Goal: Transaction & Acquisition: Purchase product/service

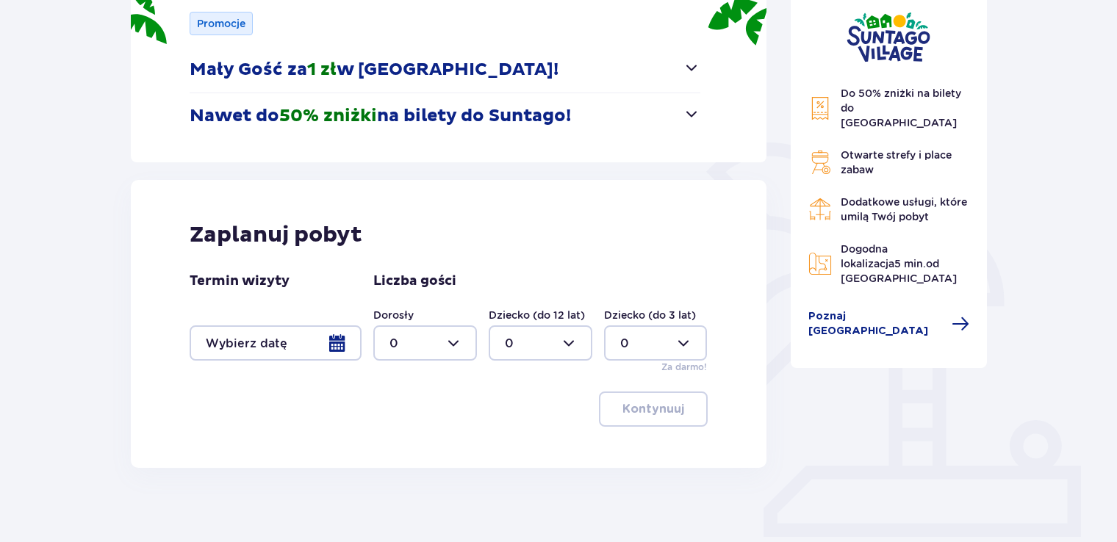
scroll to position [215, 0]
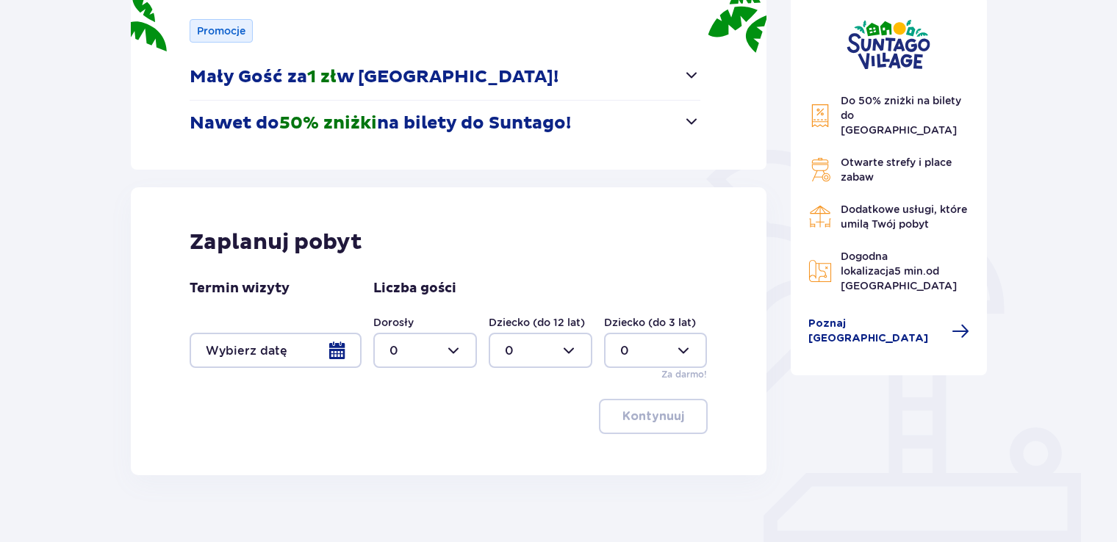
click at [339, 348] on div at bounding box center [276, 350] width 172 height 35
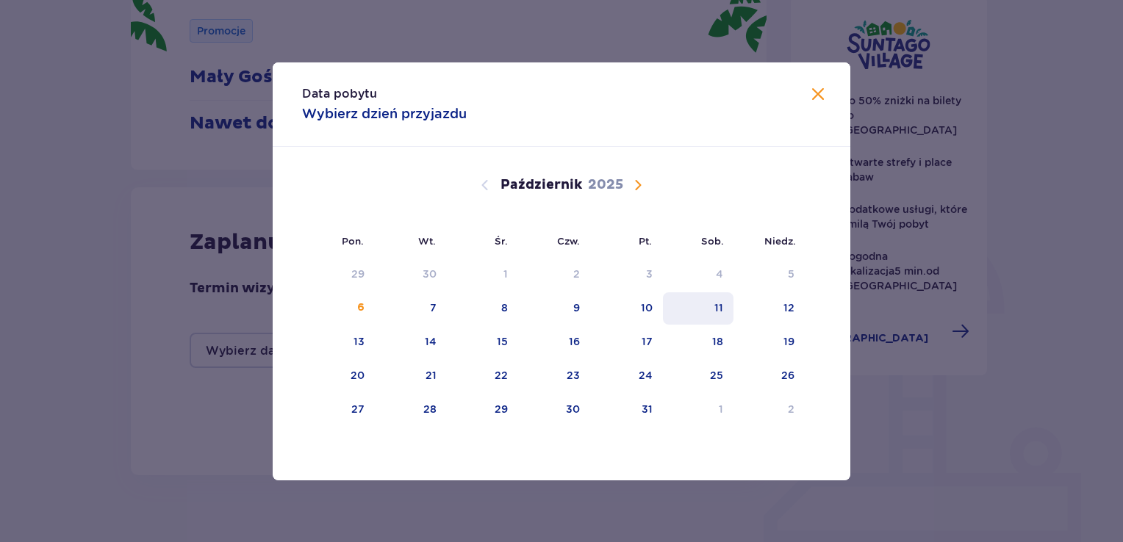
click at [707, 316] on div "11" at bounding box center [698, 308] width 71 height 32
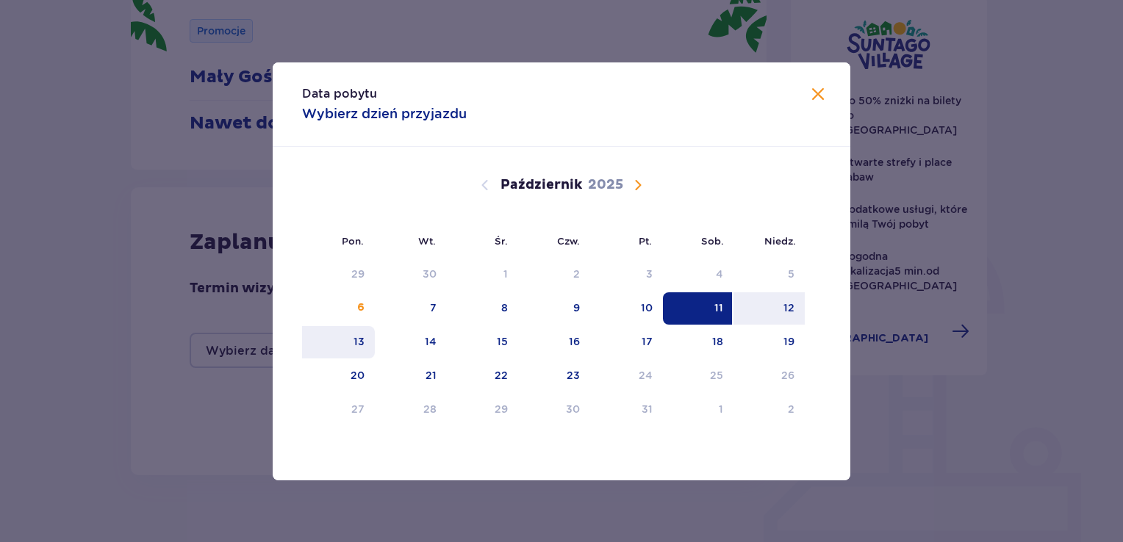
click at [340, 354] on div "13" at bounding box center [338, 342] width 73 height 32
type input "11.10.25 - 13.10.25"
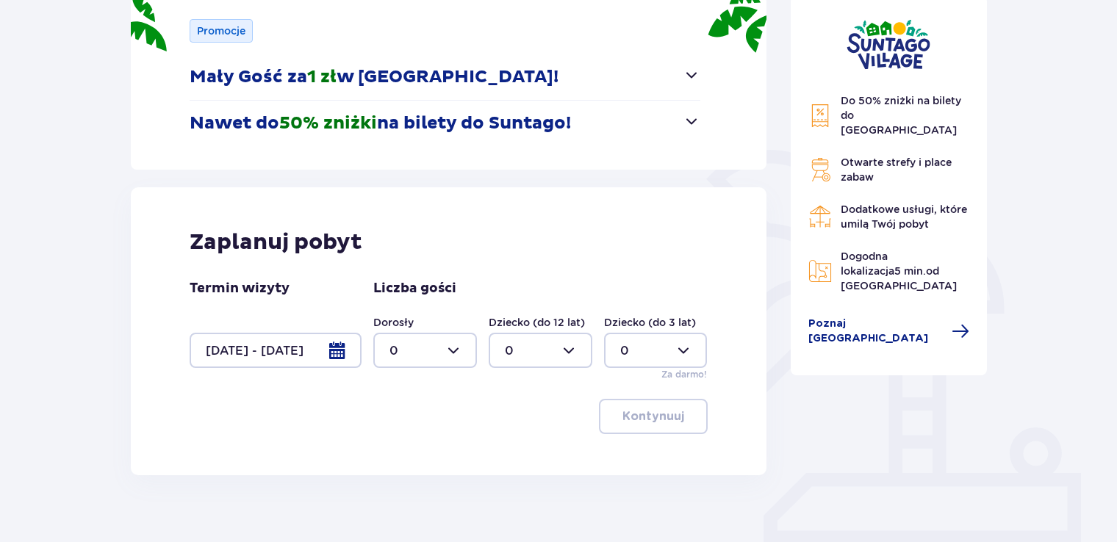
click at [460, 343] on div at bounding box center [425, 350] width 104 height 35
click at [424, 420] on div "1" at bounding box center [424, 426] width 71 height 16
type input "1"
click at [559, 348] on div at bounding box center [541, 350] width 104 height 35
click at [529, 463] on div "2" at bounding box center [540, 457] width 71 height 16
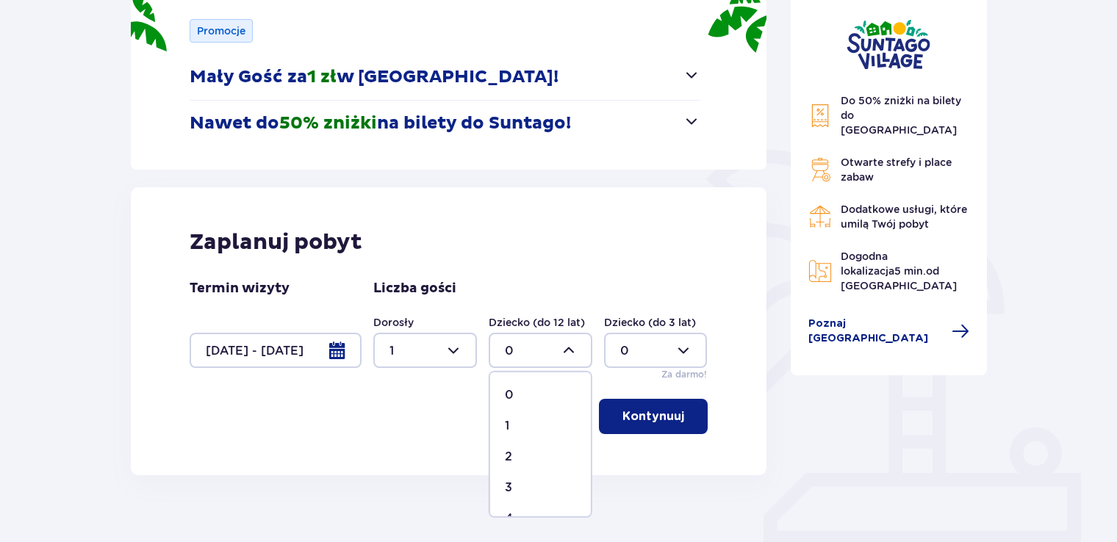
type input "2"
click at [656, 428] on button "Kontynuuj" at bounding box center [653, 416] width 109 height 35
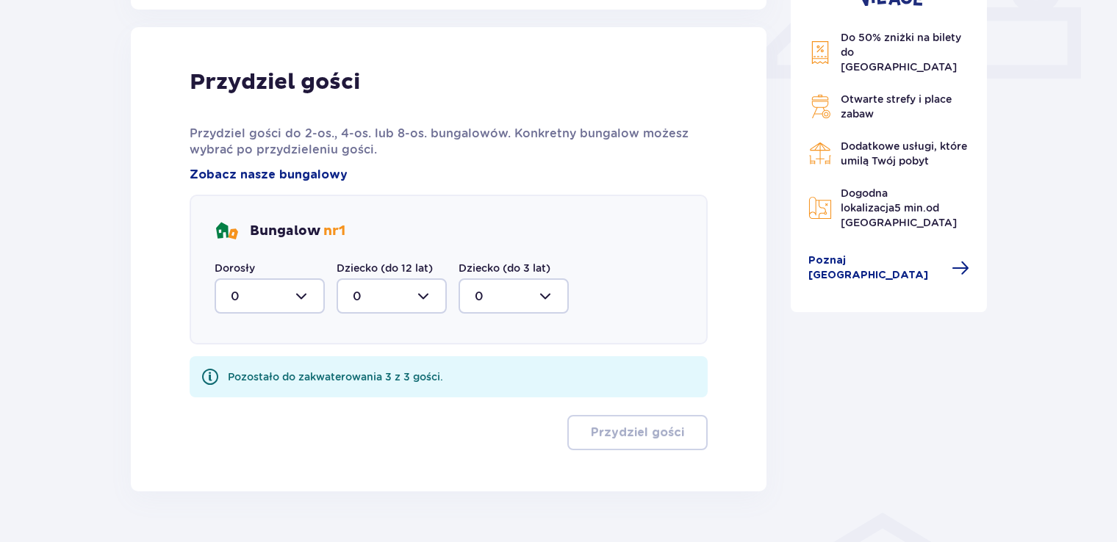
scroll to position [689, 0]
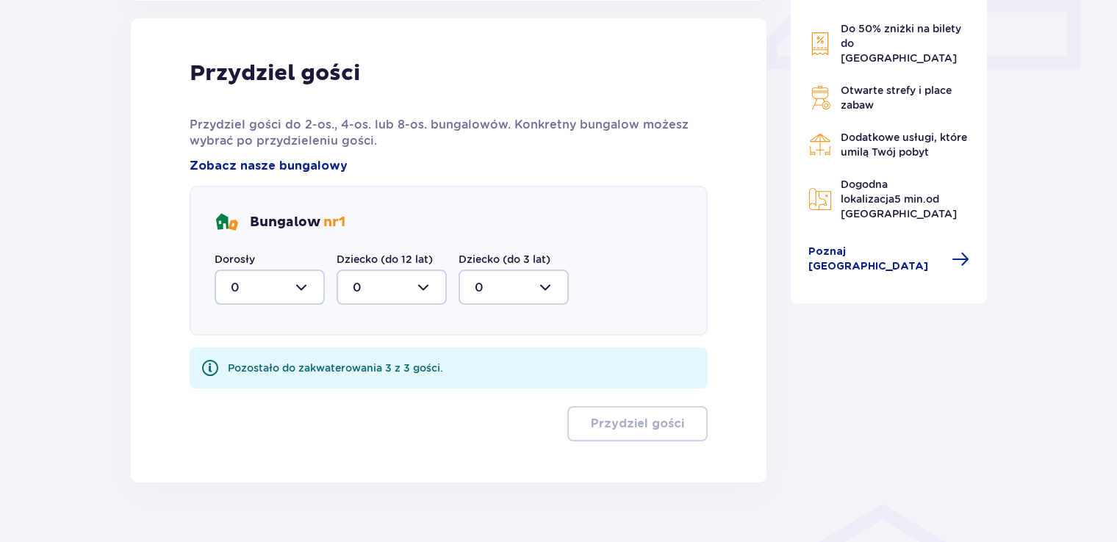
click at [303, 293] on div at bounding box center [270, 287] width 110 height 35
click at [259, 372] on span "1" at bounding box center [269, 363] width 107 height 31
type input "1"
click at [421, 292] on div at bounding box center [391, 287] width 110 height 35
click at [356, 391] on p "2" at bounding box center [356, 394] width 7 height 16
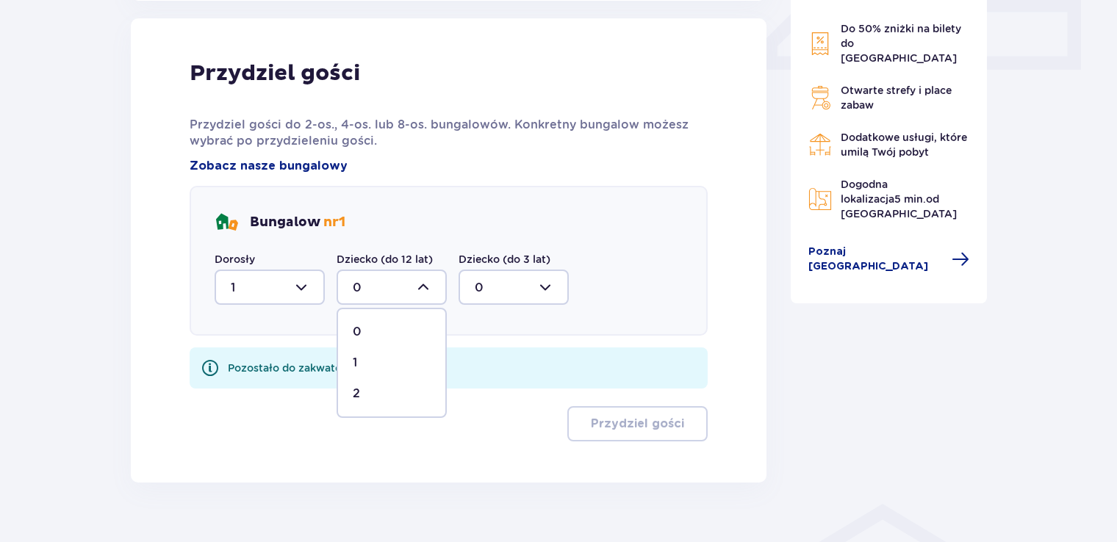
type input "2"
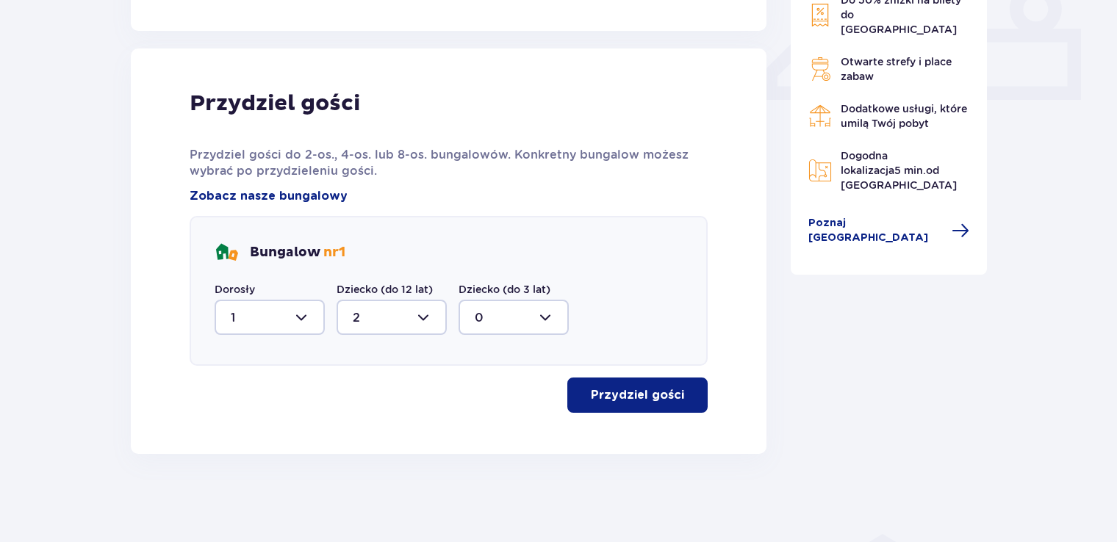
scroll to position [658, 0]
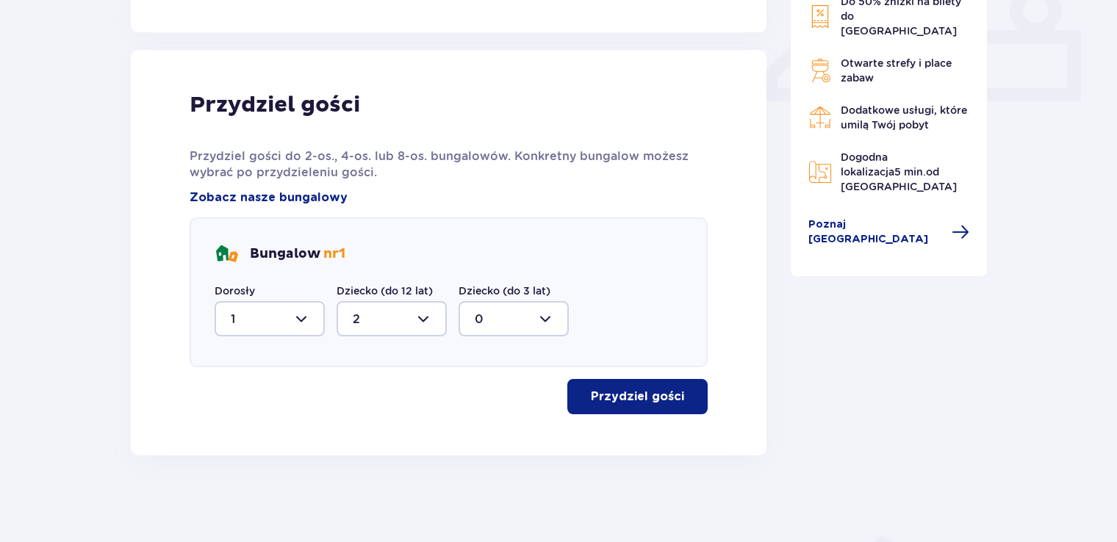
click at [617, 412] on button "Przydziel gości" at bounding box center [637, 396] width 140 height 35
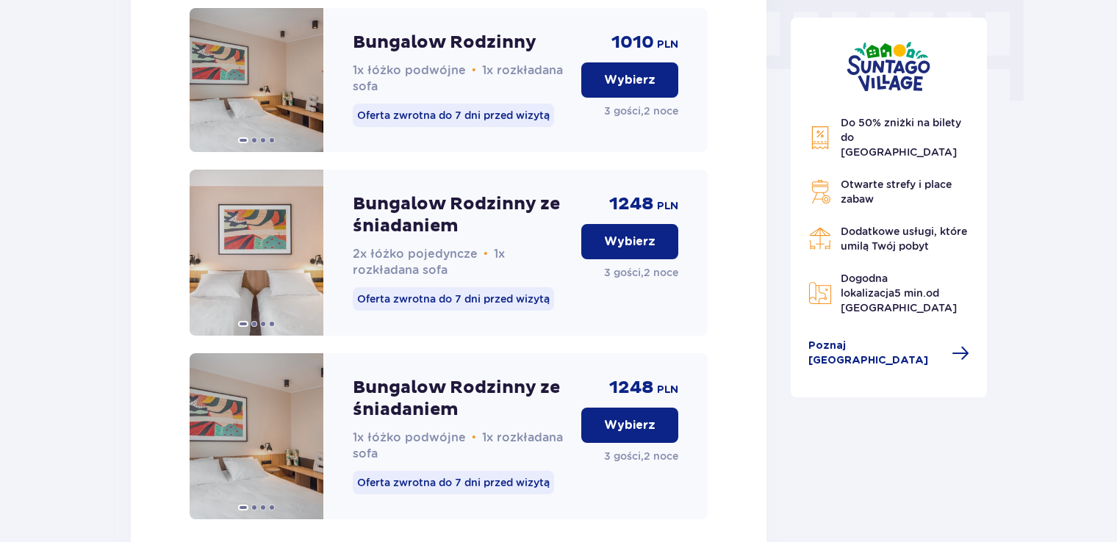
scroll to position [1026, 0]
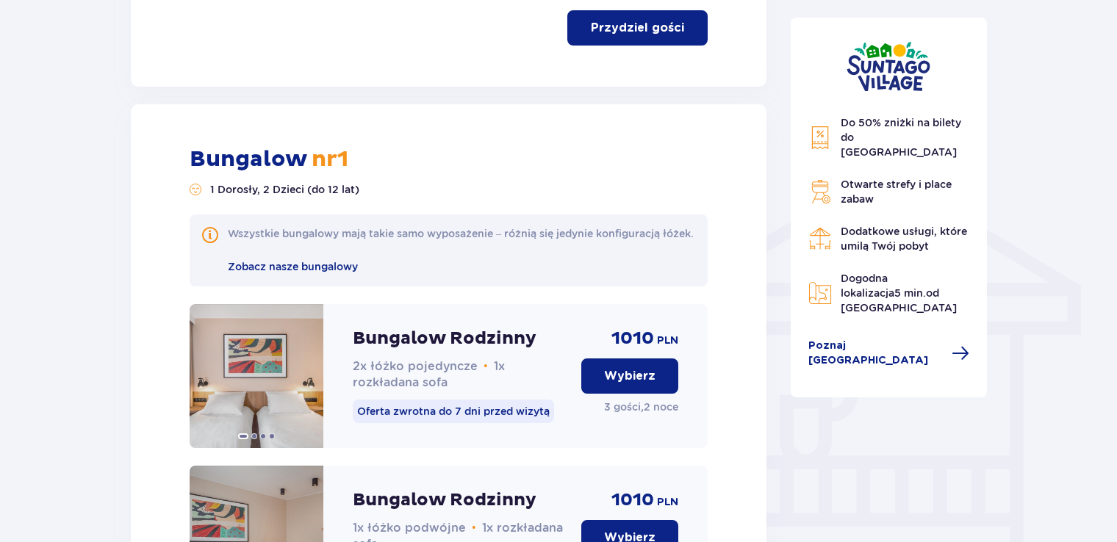
drag, startPoint x: 1122, startPoint y: 304, endPoint x: 763, endPoint y: 351, distance: 362.3
click at [1109, 388] on div "Nocleg Pomiń ten krok Promocje Mały Gość za 1 zł w Suntago Village! Noc za złot…" at bounding box center [558, 112] width 1117 height 2048
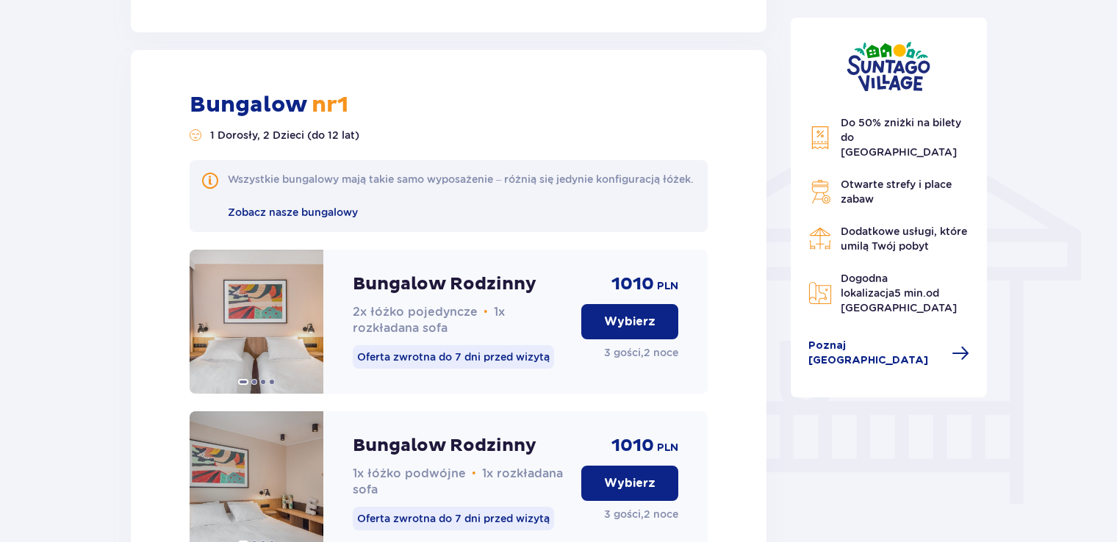
scroll to position [1072, 0]
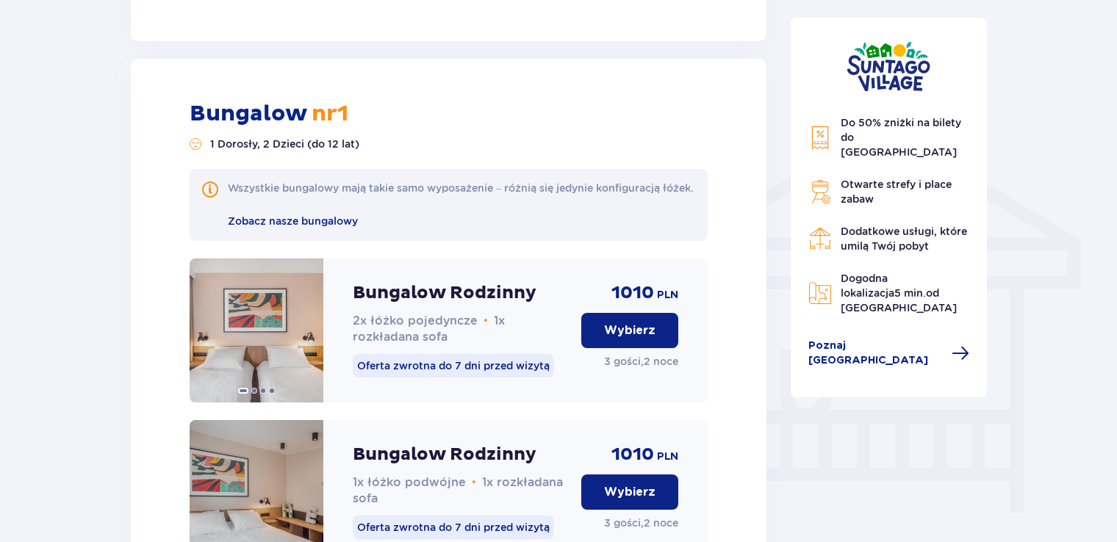
click at [655, 348] on button "Wybierz" at bounding box center [629, 330] width 97 height 35
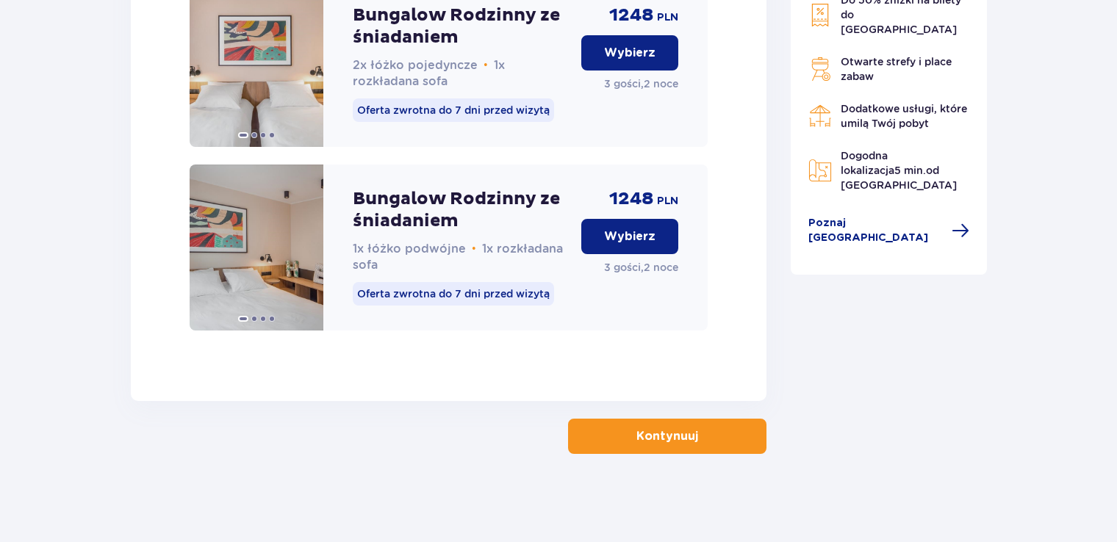
scroll to position [1688, 0]
click at [645, 442] on p "Kontynuuj" at bounding box center [667, 436] width 62 height 16
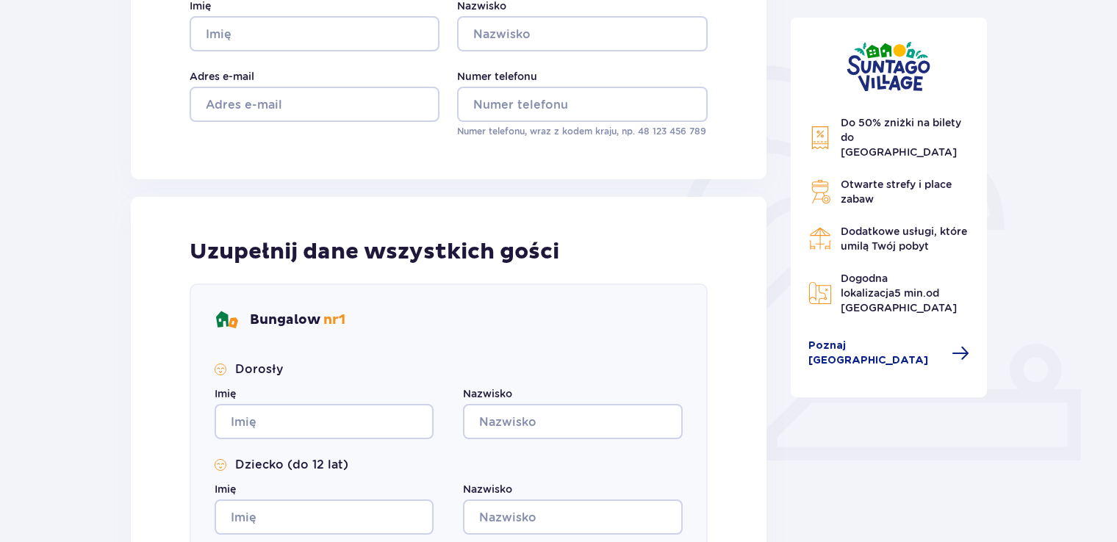
scroll to position [1, 0]
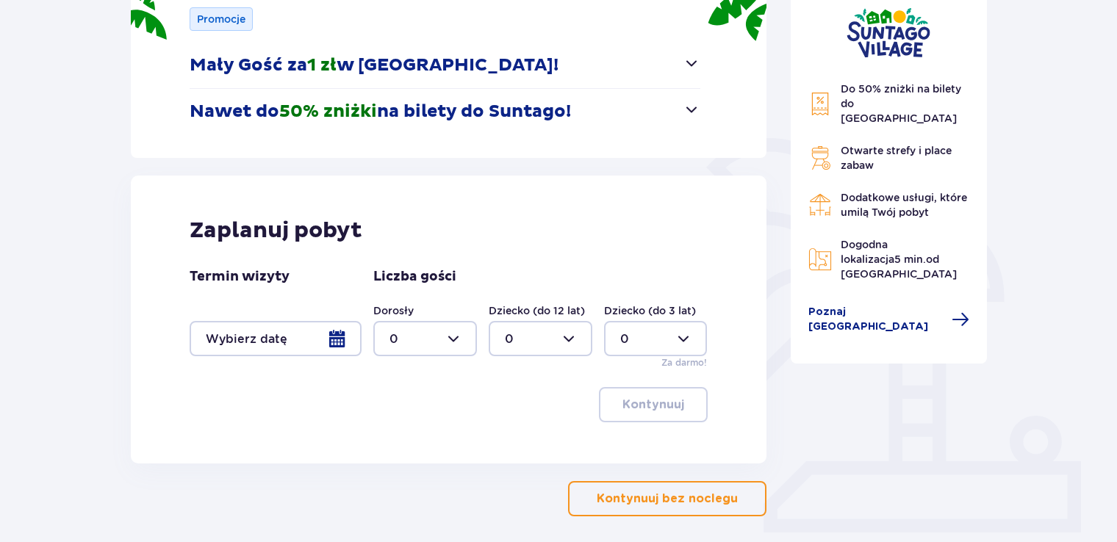
scroll to position [288, 0]
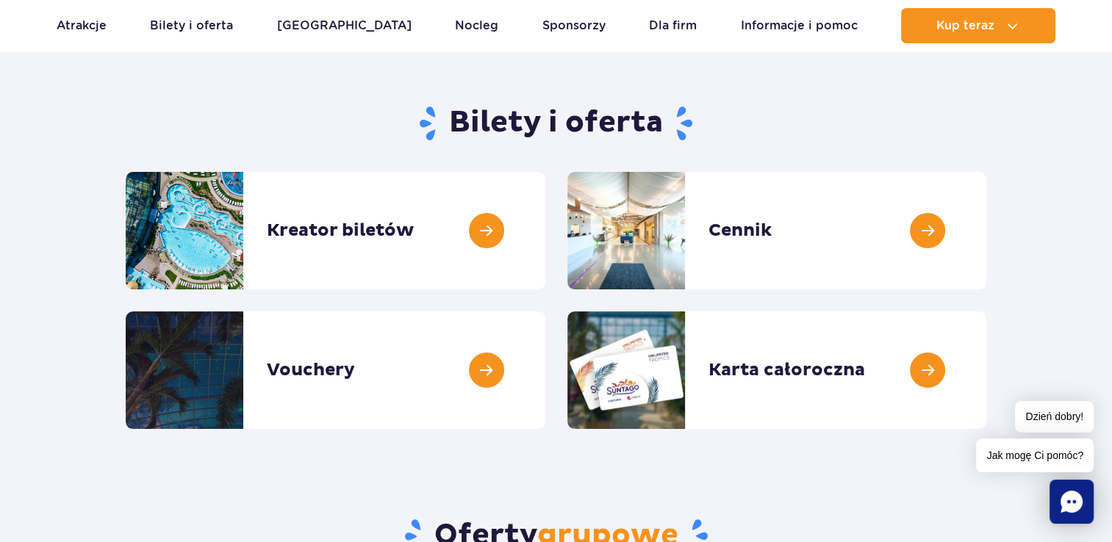
scroll to position [104, 0]
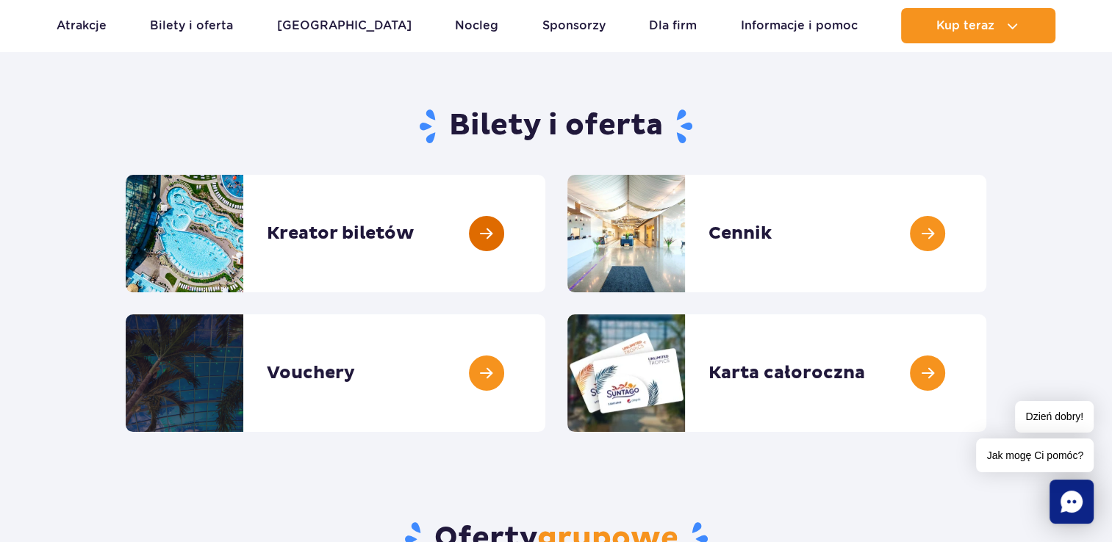
click at [545, 226] on link at bounding box center [545, 234] width 0 height 118
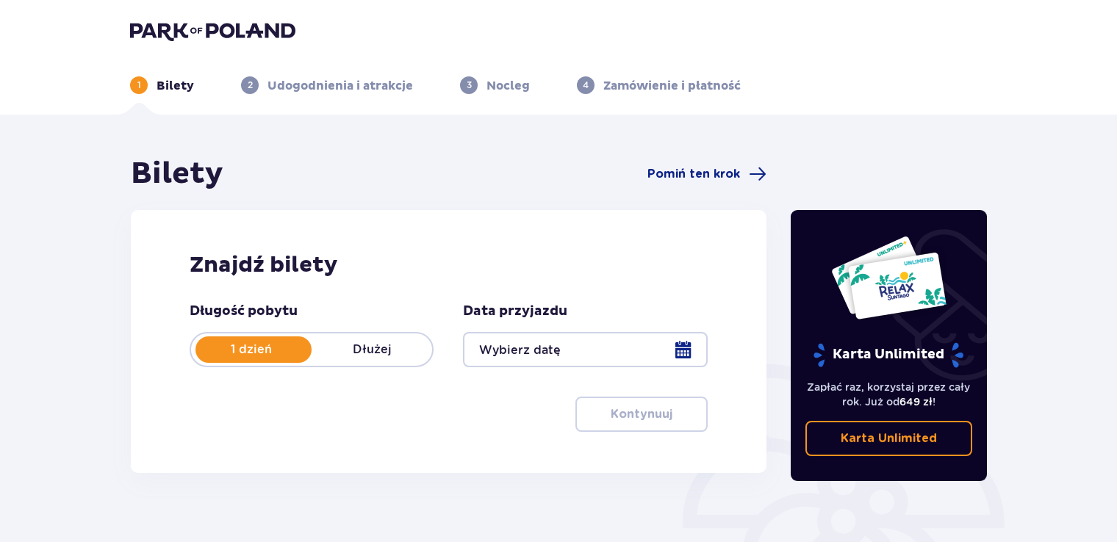
click at [570, 359] on div at bounding box center [585, 349] width 244 height 35
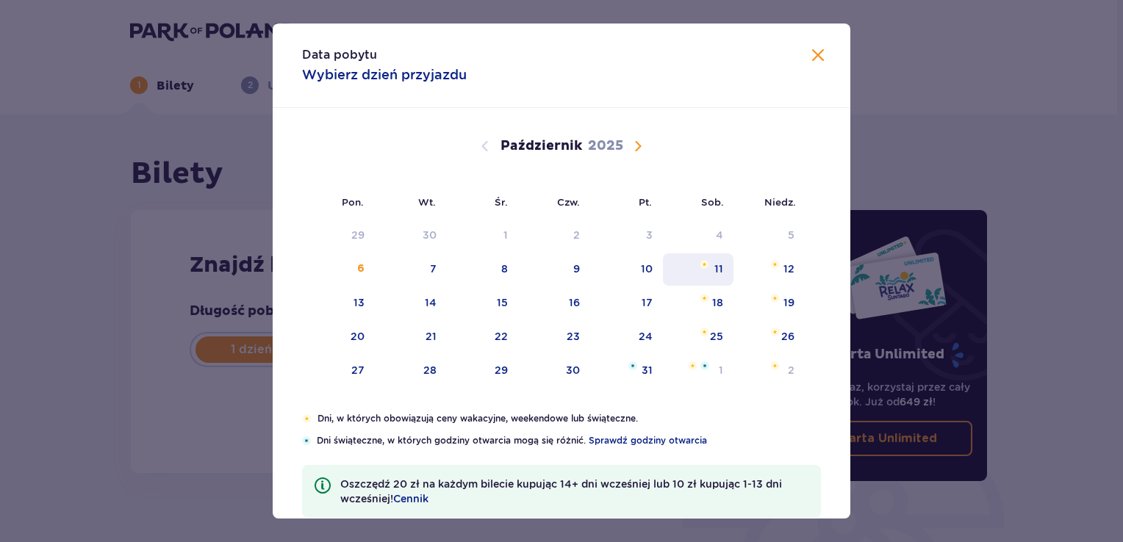
click at [702, 269] on div "11" at bounding box center [698, 269] width 71 height 32
type input "11.10.25"
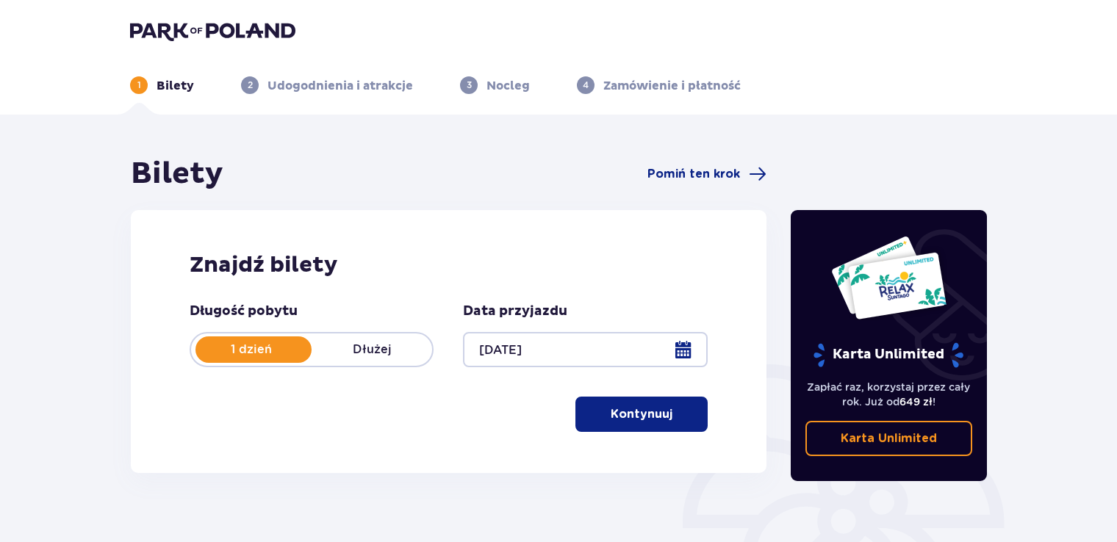
click at [610, 422] on button "Kontynuuj" at bounding box center [641, 414] width 132 height 35
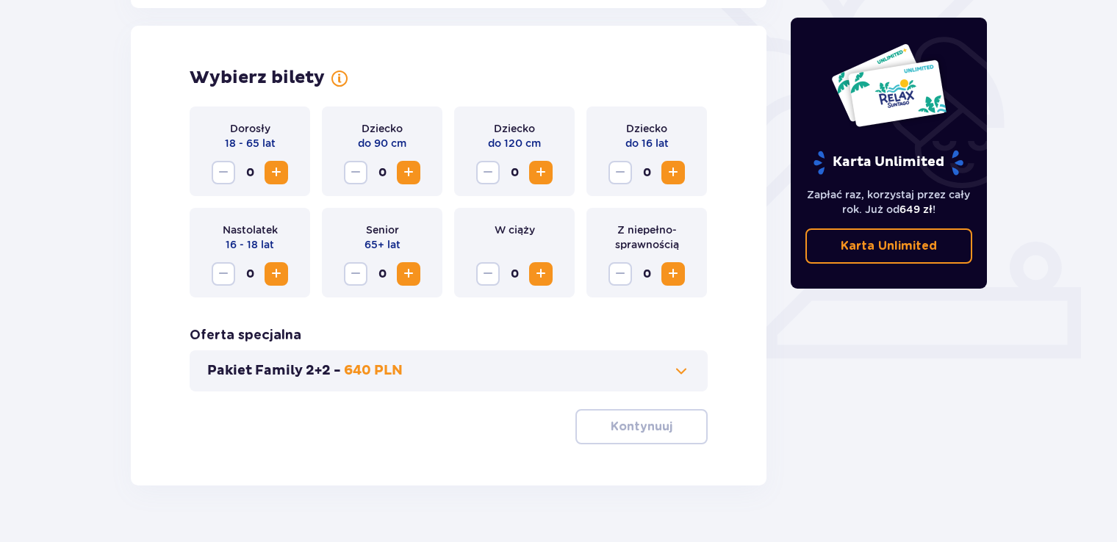
scroll to position [408, 0]
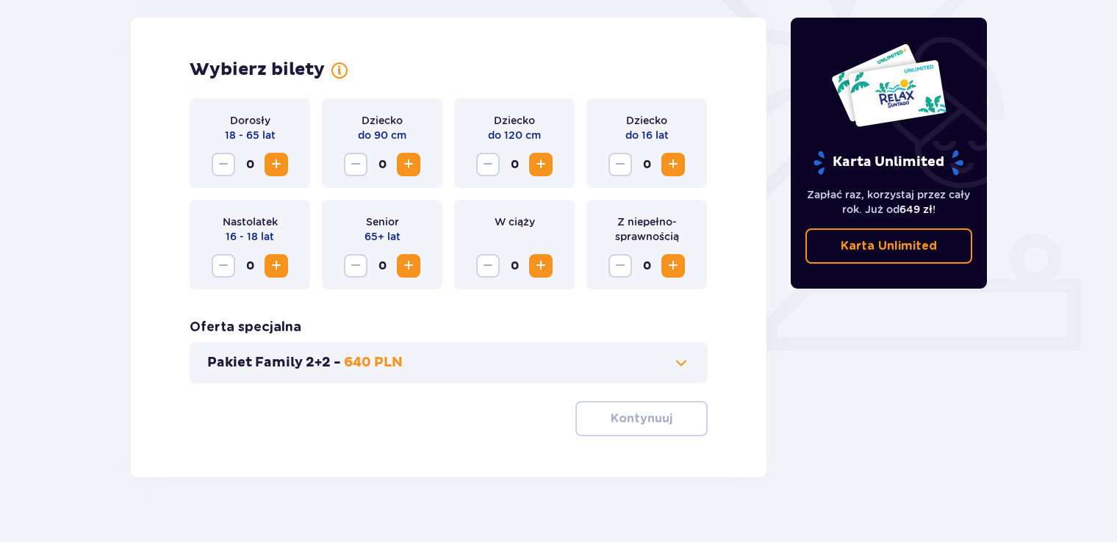
click at [270, 159] on span "Zwiększ" at bounding box center [276, 165] width 18 height 18
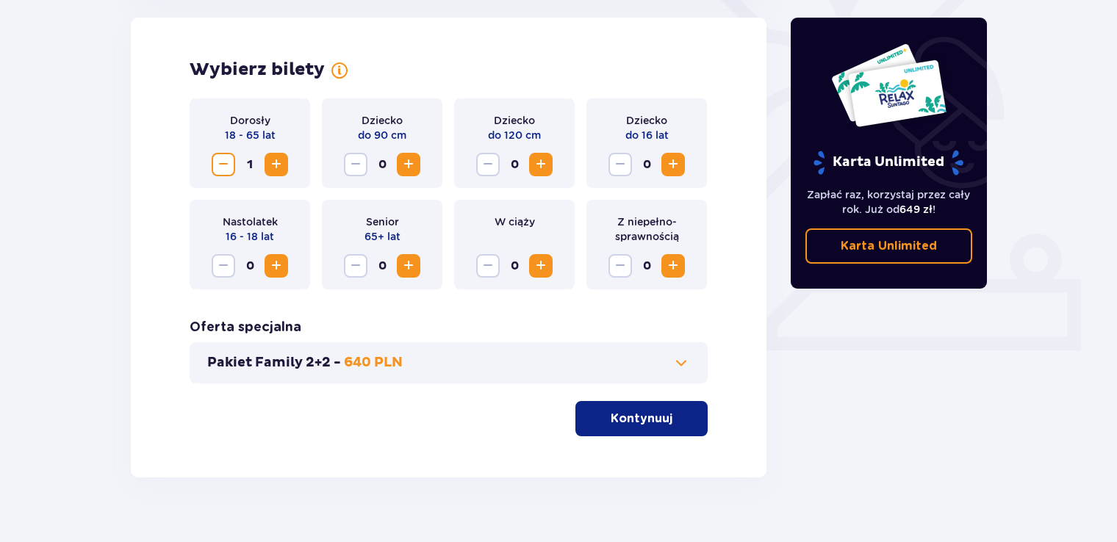
click at [671, 166] on span "Zwiększ" at bounding box center [673, 165] width 18 height 18
click at [647, 416] on p "Kontynuuj" at bounding box center [642, 419] width 62 height 16
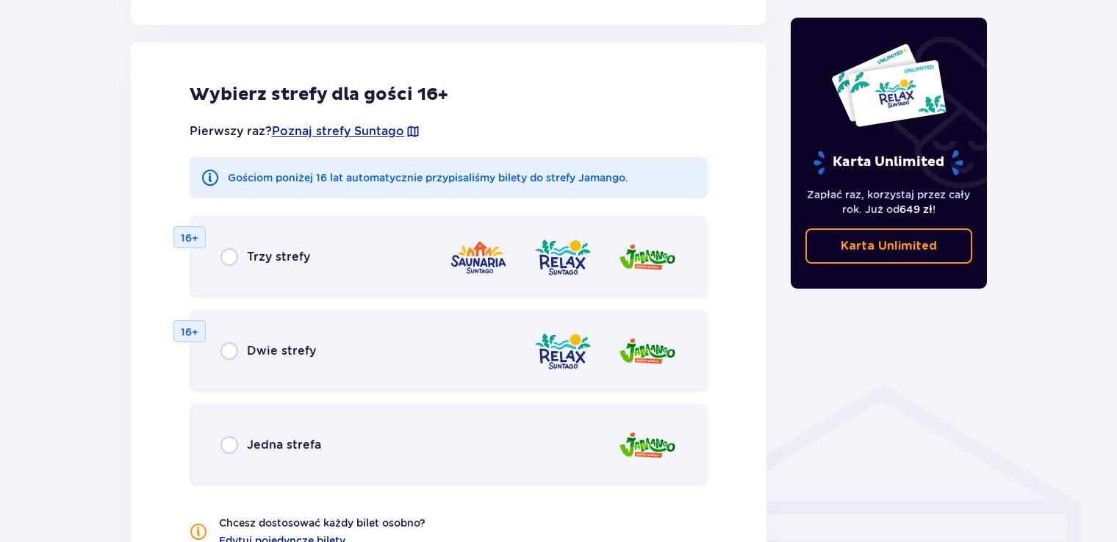
scroll to position [816, 0]
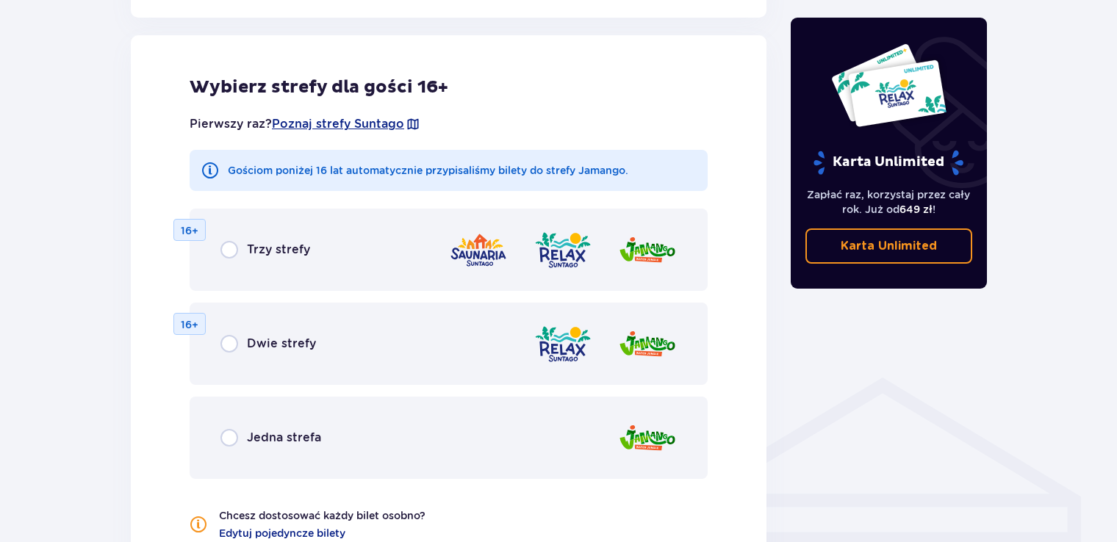
click at [234, 253] on input "radio" at bounding box center [229, 250] width 18 height 18
radio input "true"
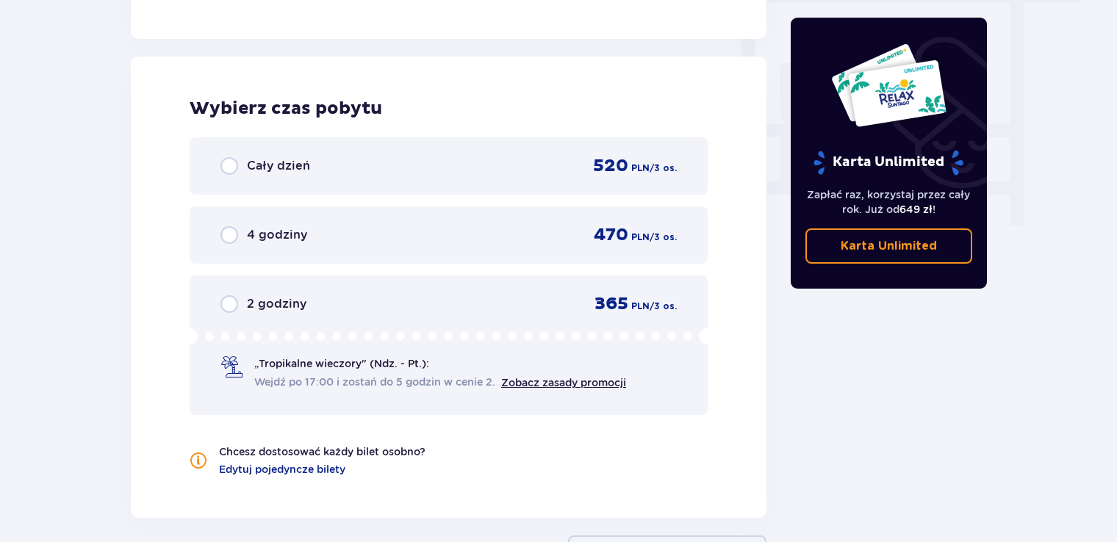
scroll to position [1380, 0]
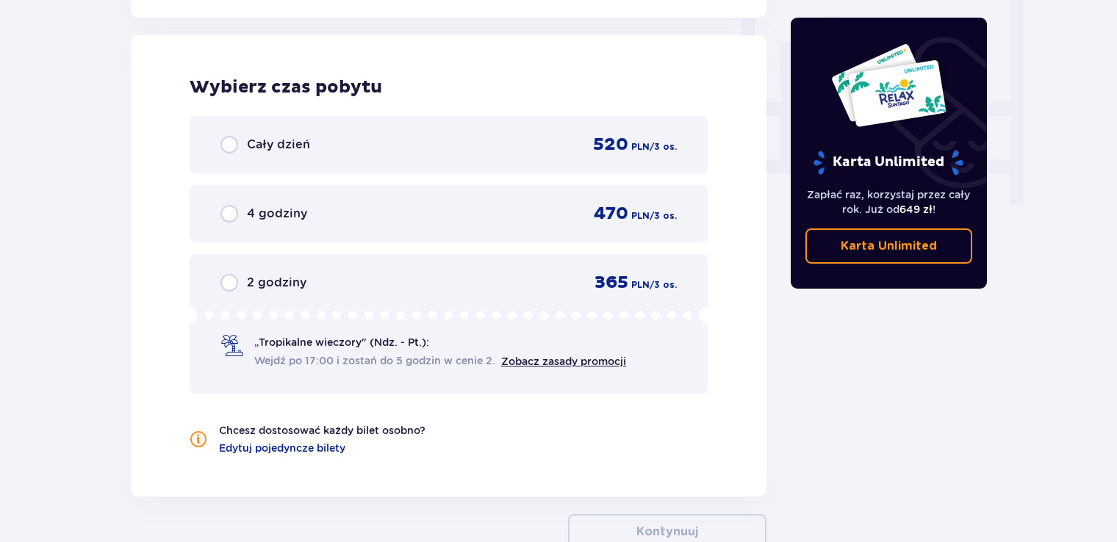
click at [234, 151] on input "radio" at bounding box center [229, 145] width 18 height 18
radio input "true"
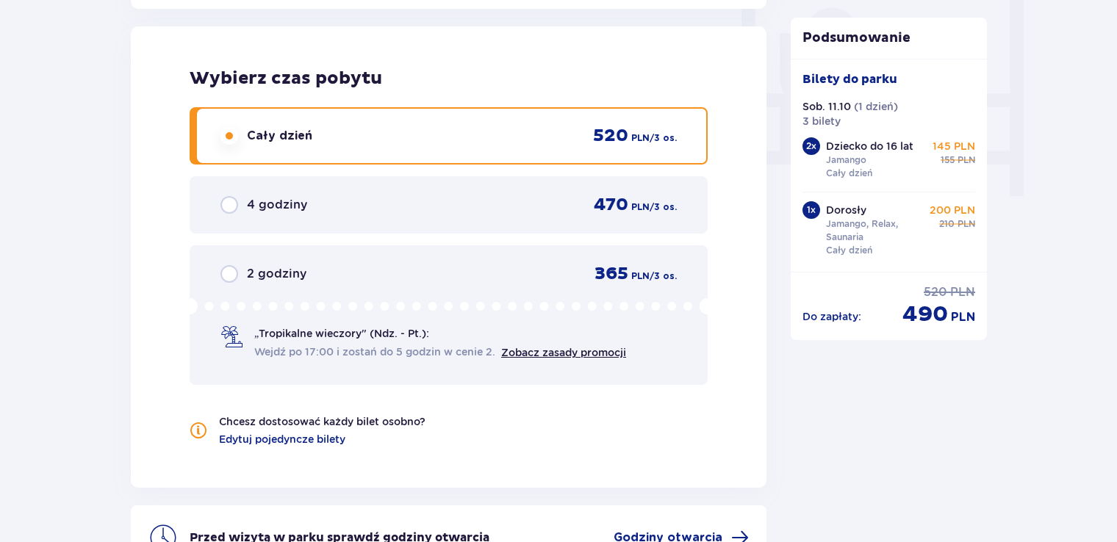
scroll to position [1555, 0]
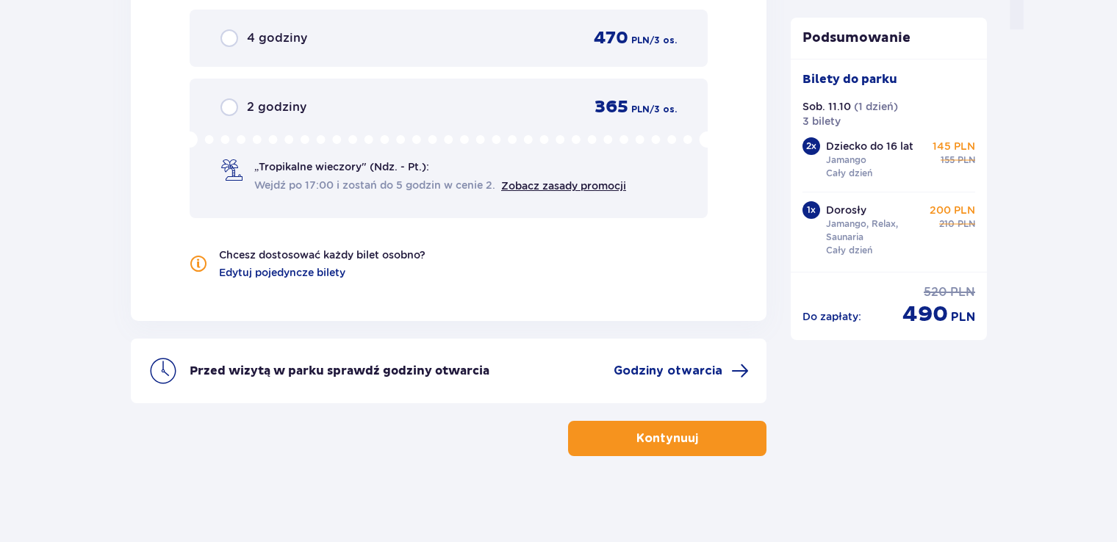
click at [643, 433] on p "Kontynuuj" at bounding box center [667, 439] width 62 height 16
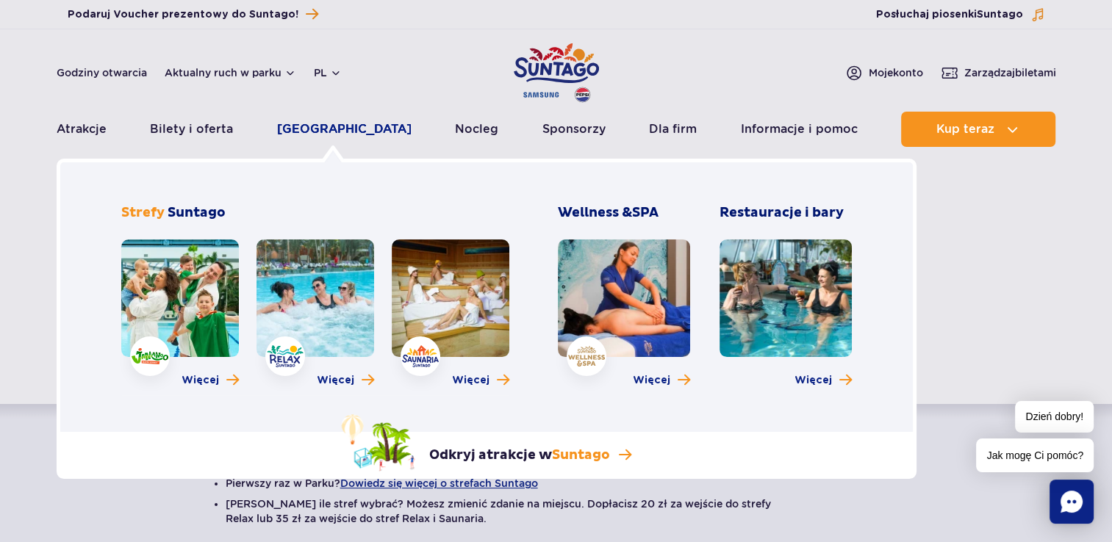
click at [335, 134] on link "[GEOGRAPHIC_DATA]" at bounding box center [344, 129] width 134 height 35
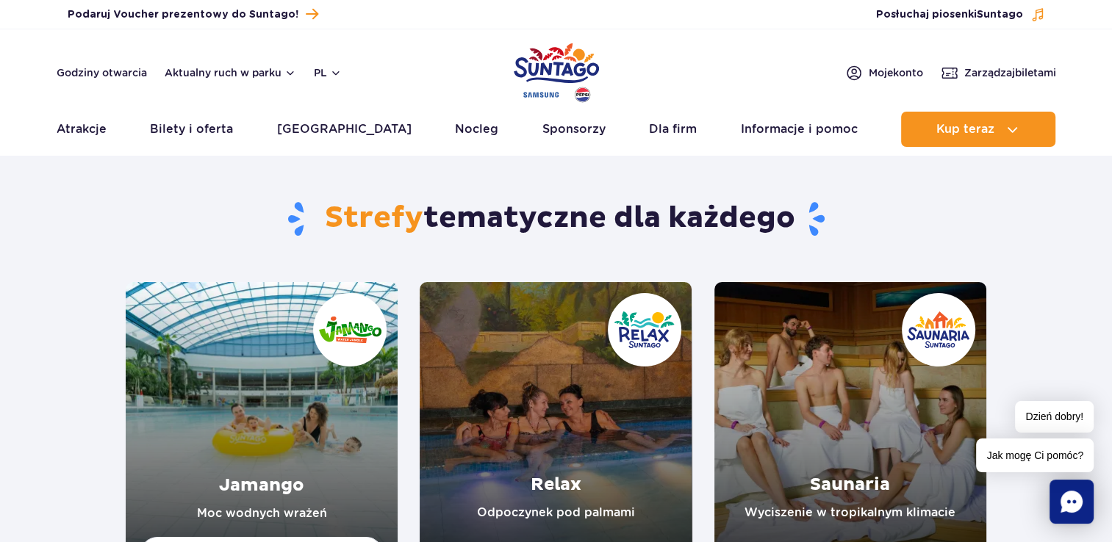
click at [298, 439] on link "Jamango" at bounding box center [262, 418] width 272 height 273
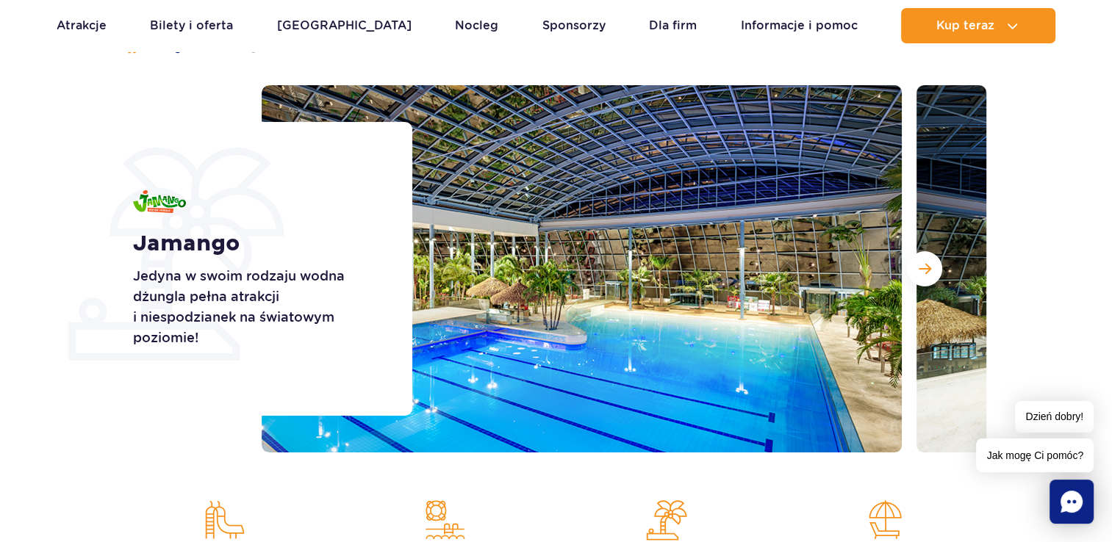
scroll to position [115, 0]
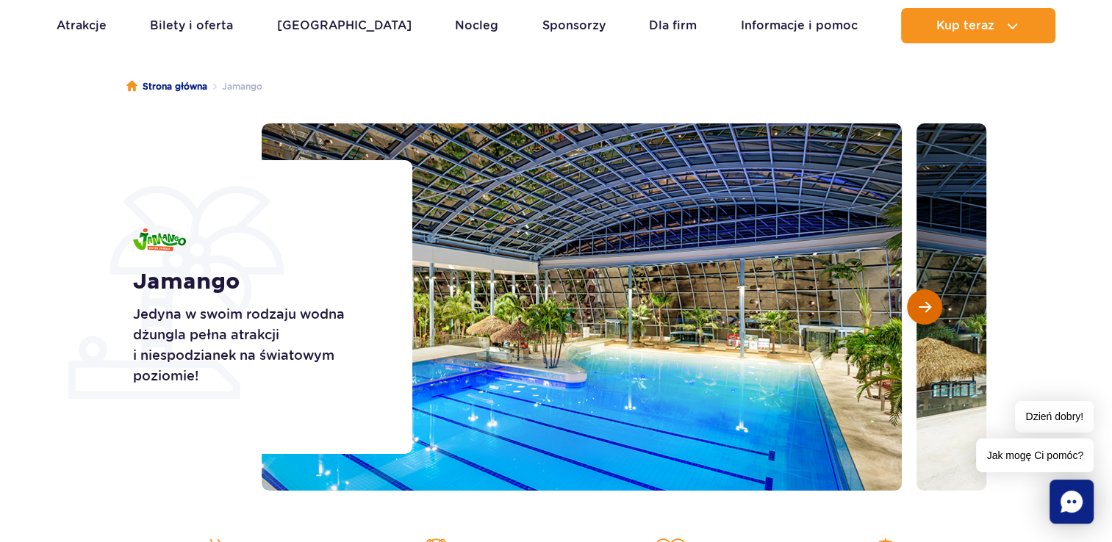
click at [919, 312] on span "Następny slajd" at bounding box center [924, 306] width 12 height 13
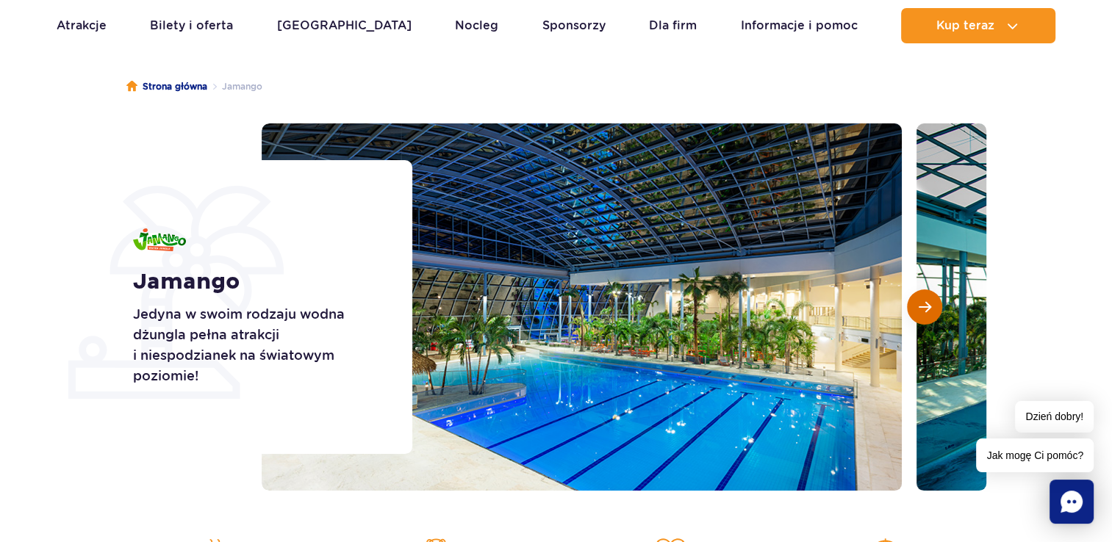
click at [919, 312] on span "Następny slajd" at bounding box center [924, 306] width 12 height 13
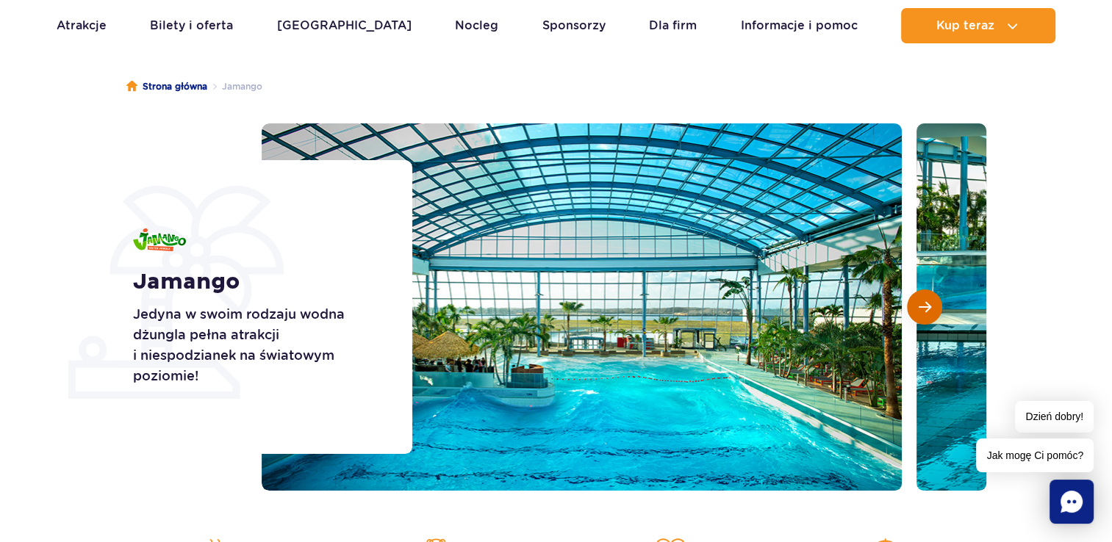
click at [919, 312] on span "Następny slajd" at bounding box center [924, 306] width 12 height 13
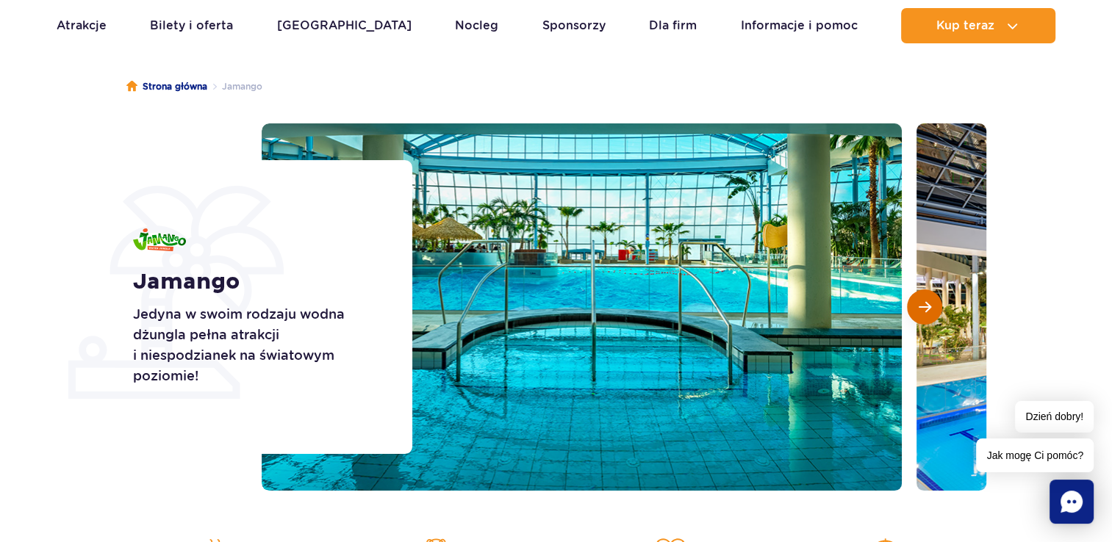
click at [919, 312] on span "Następny slajd" at bounding box center [924, 306] width 12 height 13
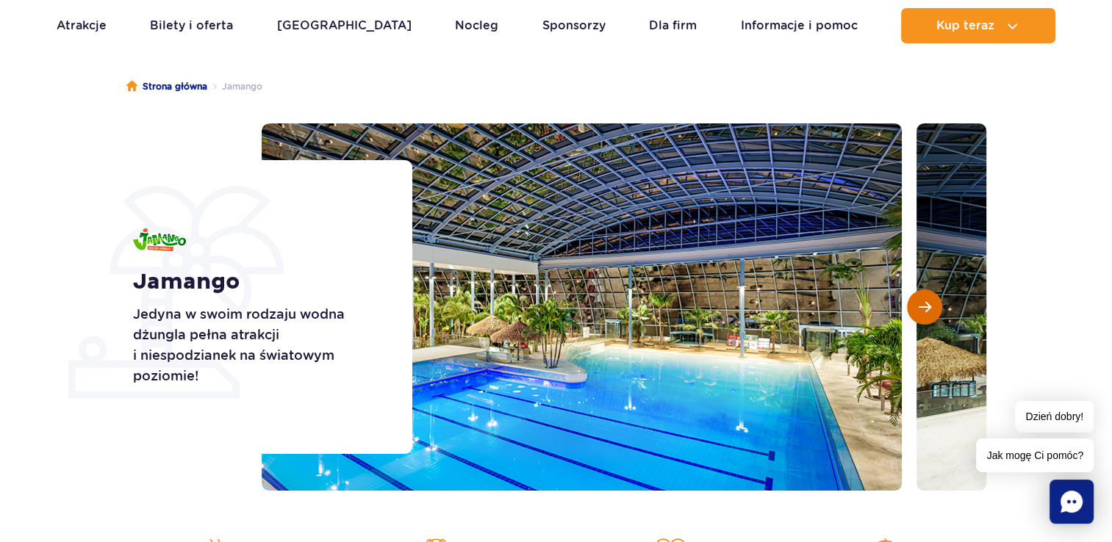
click at [919, 312] on span "Następny slajd" at bounding box center [924, 306] width 12 height 13
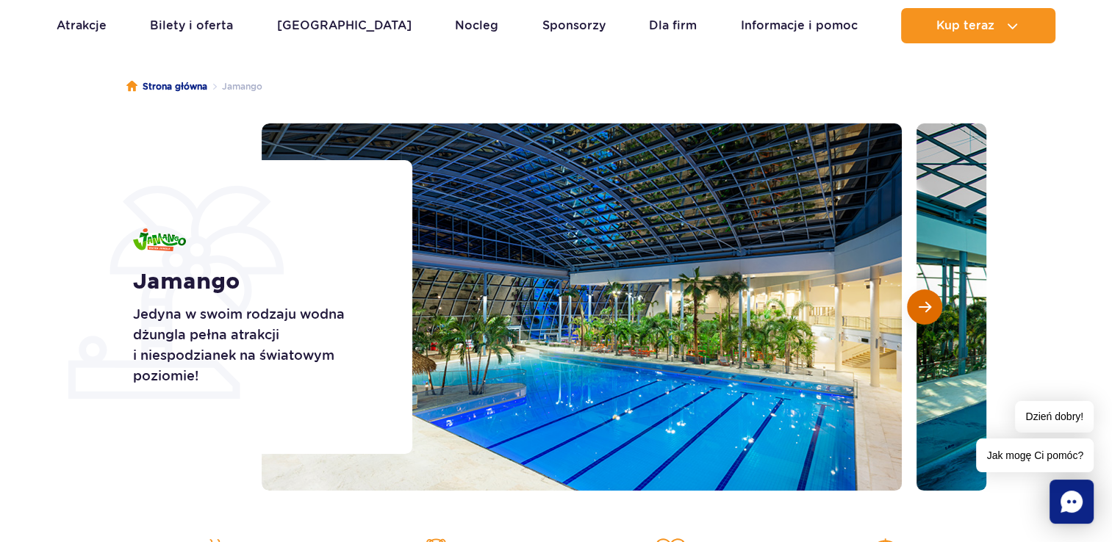
click at [919, 312] on span "Następny slajd" at bounding box center [924, 306] width 12 height 13
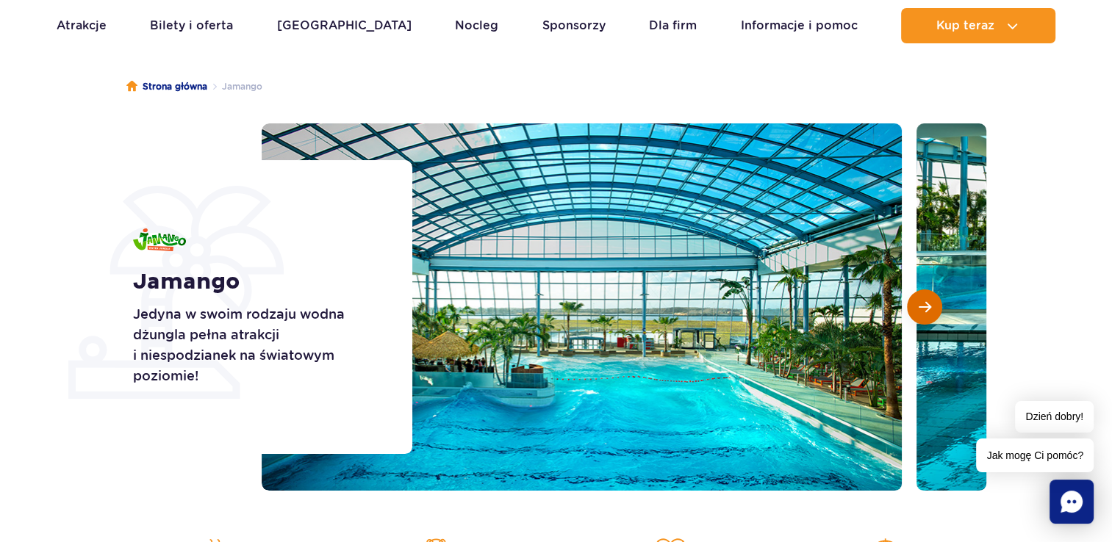
click at [919, 312] on span "Następny slajd" at bounding box center [924, 306] width 12 height 13
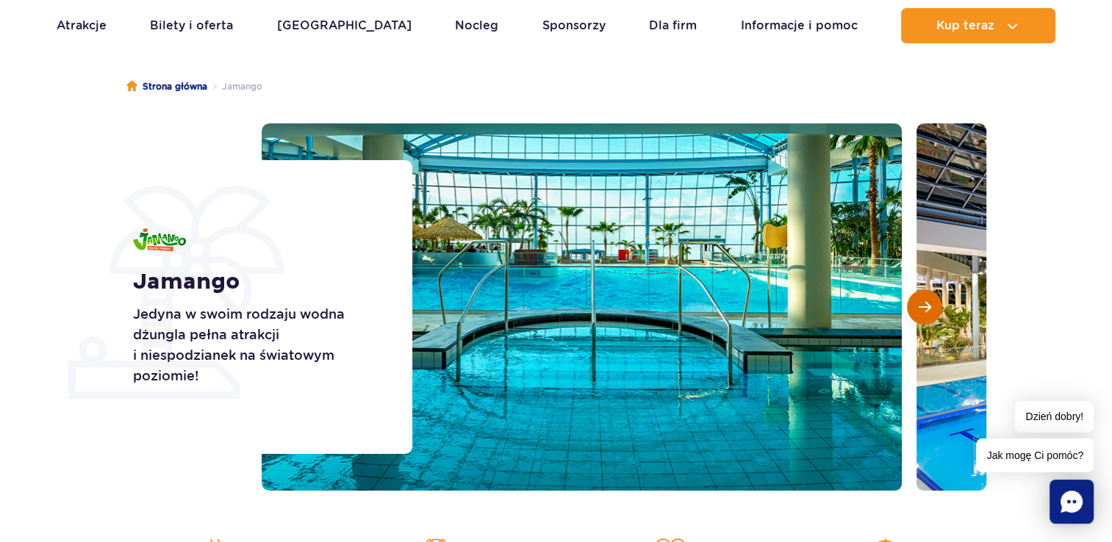
click at [919, 312] on span "Następny slajd" at bounding box center [924, 306] width 12 height 13
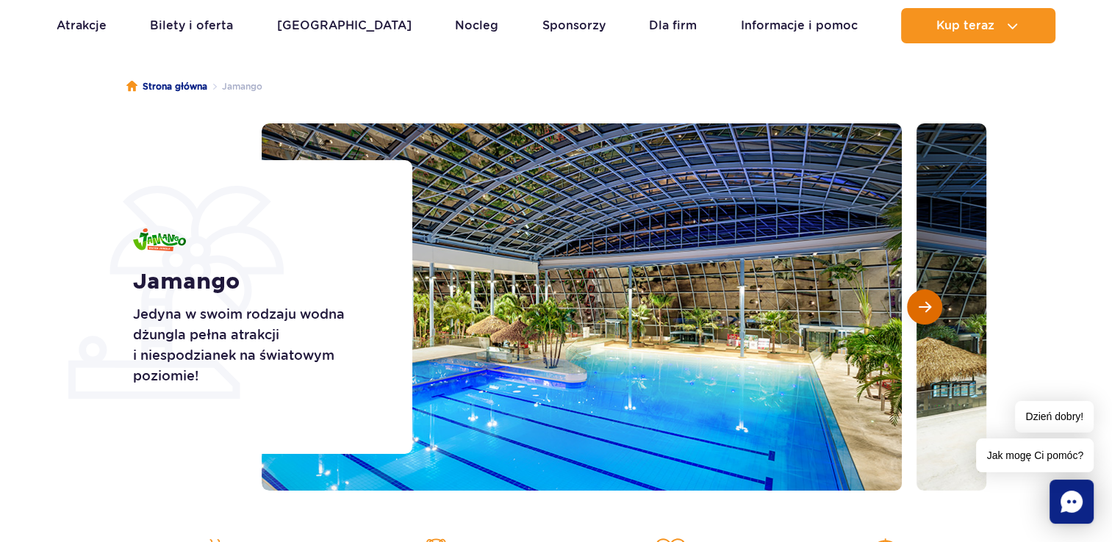
click at [919, 312] on span "Następny slajd" at bounding box center [924, 306] width 12 height 13
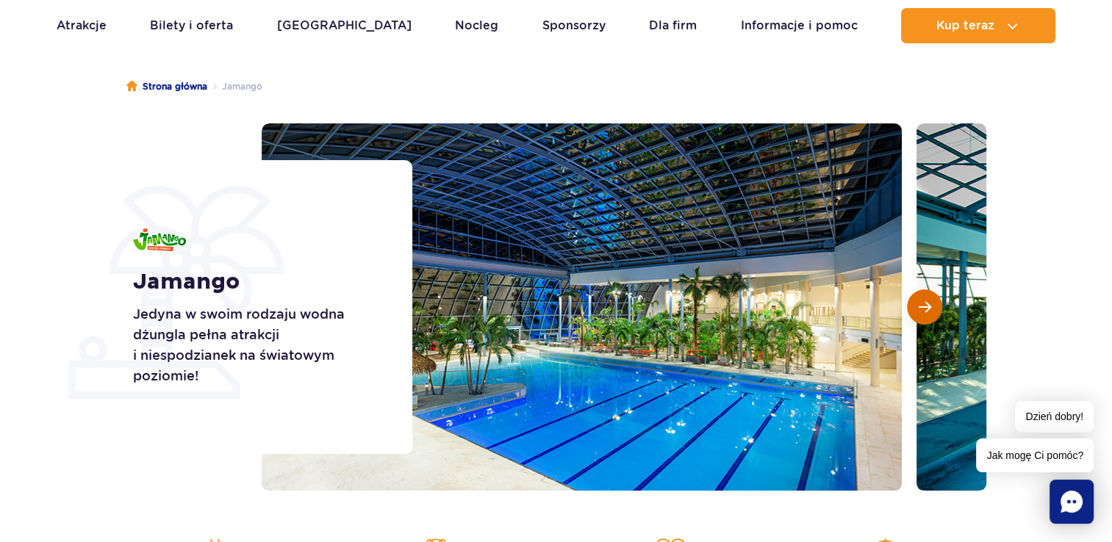
click at [919, 312] on span "Następny slajd" at bounding box center [924, 306] width 12 height 13
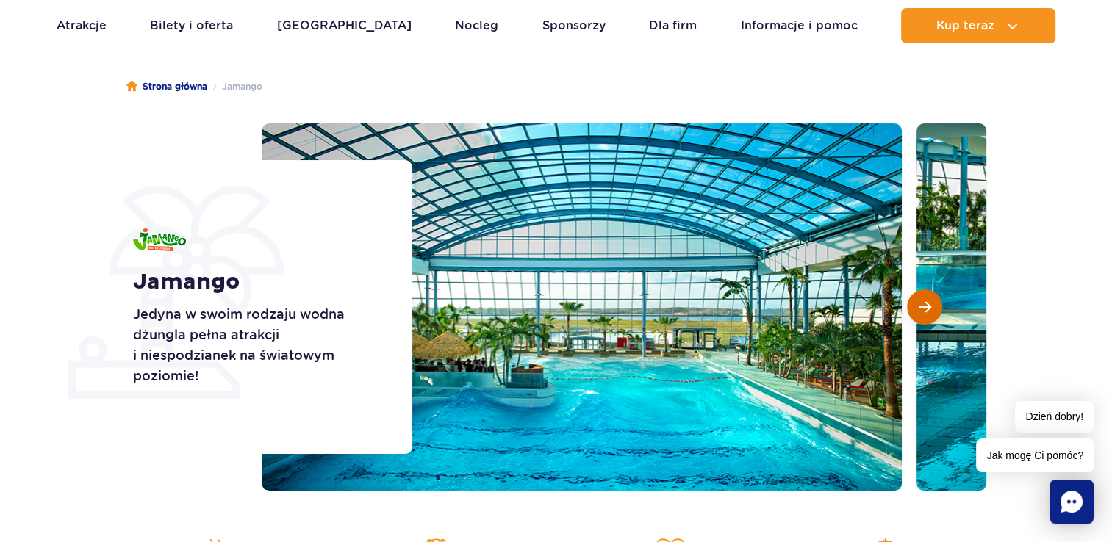
click at [919, 312] on span "Następny slajd" at bounding box center [924, 306] width 12 height 13
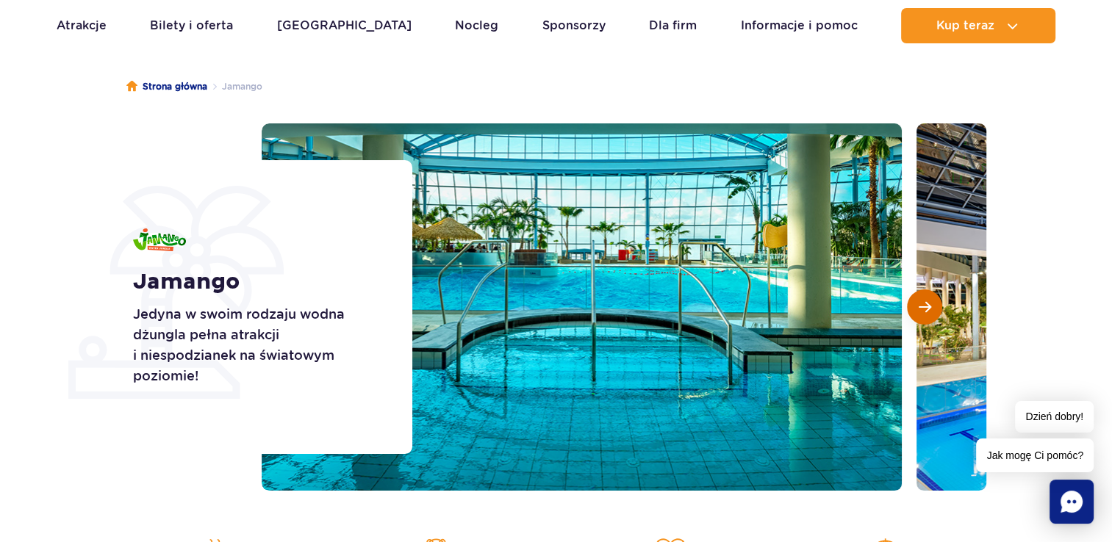
click at [919, 312] on span "Następny slajd" at bounding box center [924, 306] width 12 height 13
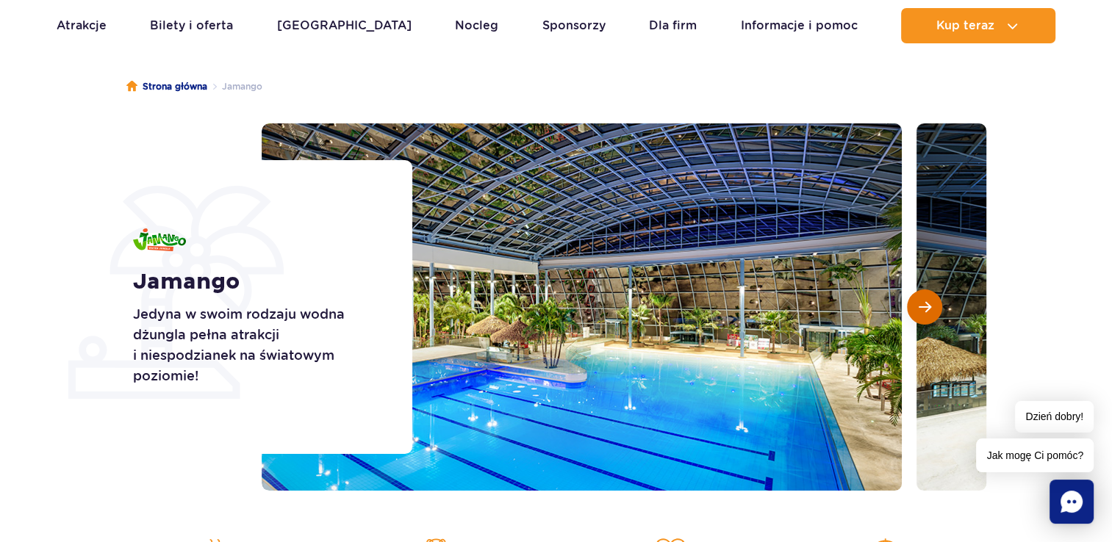
click at [919, 312] on span "Następny slajd" at bounding box center [924, 306] width 12 height 13
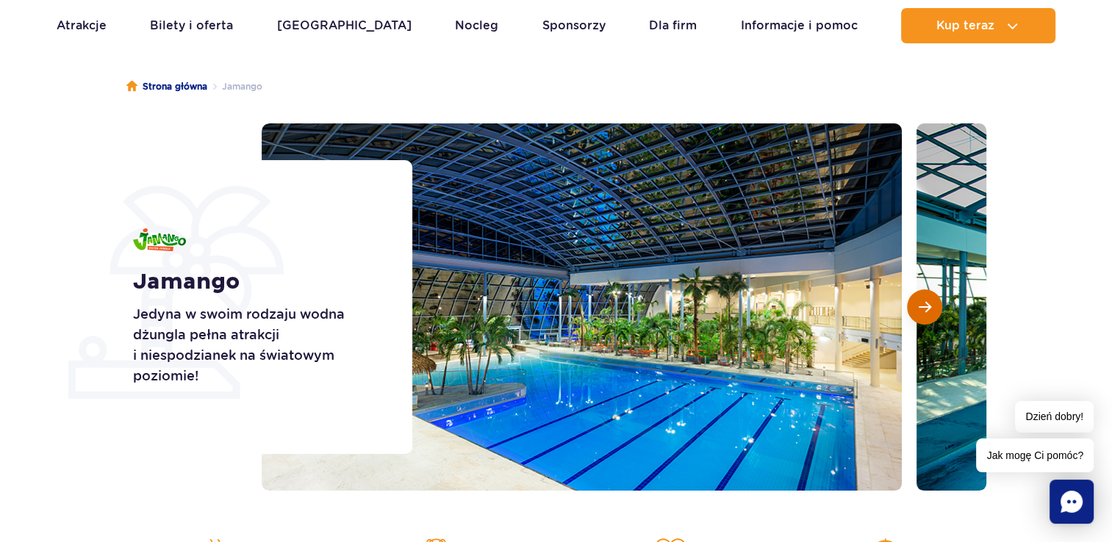
click at [919, 312] on span "Następny slajd" at bounding box center [924, 306] width 12 height 13
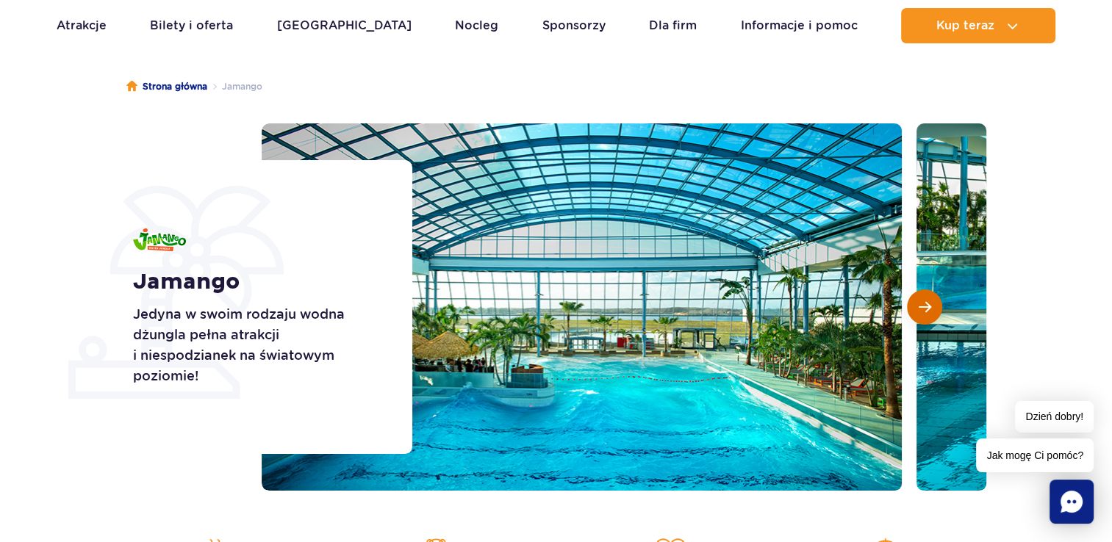
click at [919, 312] on span "Następny slajd" at bounding box center [924, 306] width 12 height 13
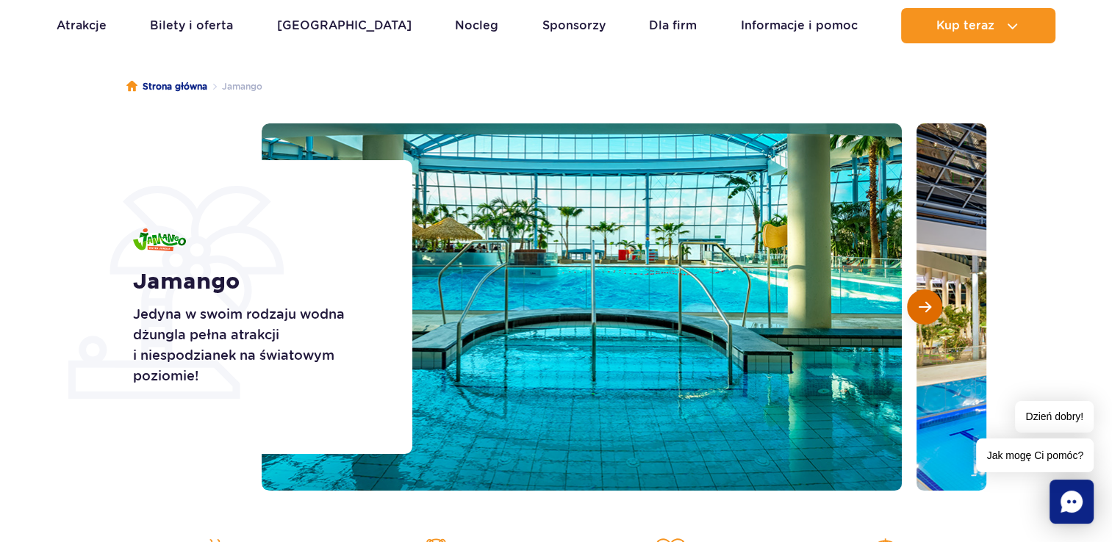
click at [919, 312] on span "Następny slajd" at bounding box center [924, 306] width 12 height 13
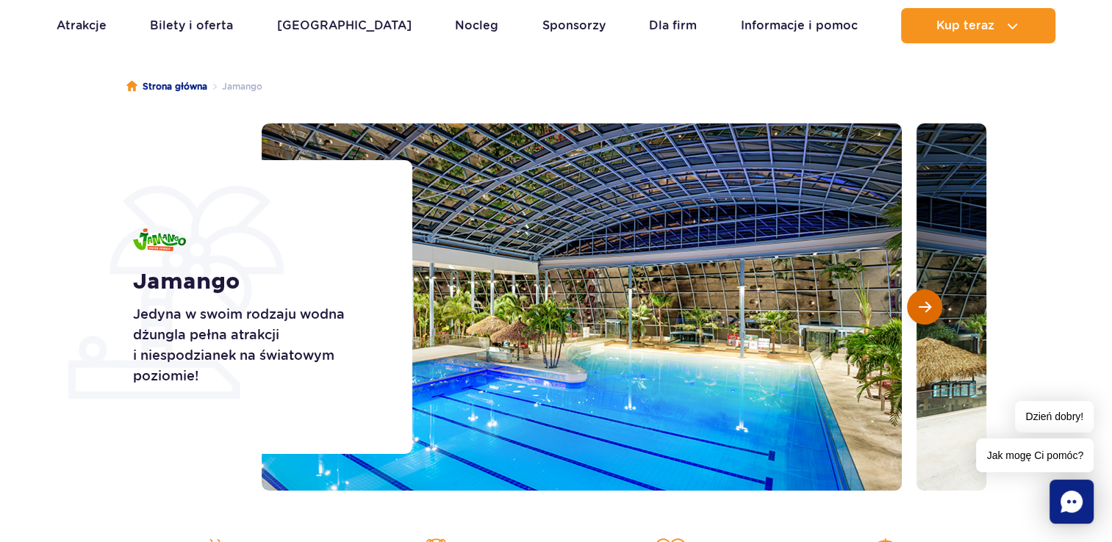
click at [919, 312] on span "Następny slajd" at bounding box center [924, 306] width 12 height 13
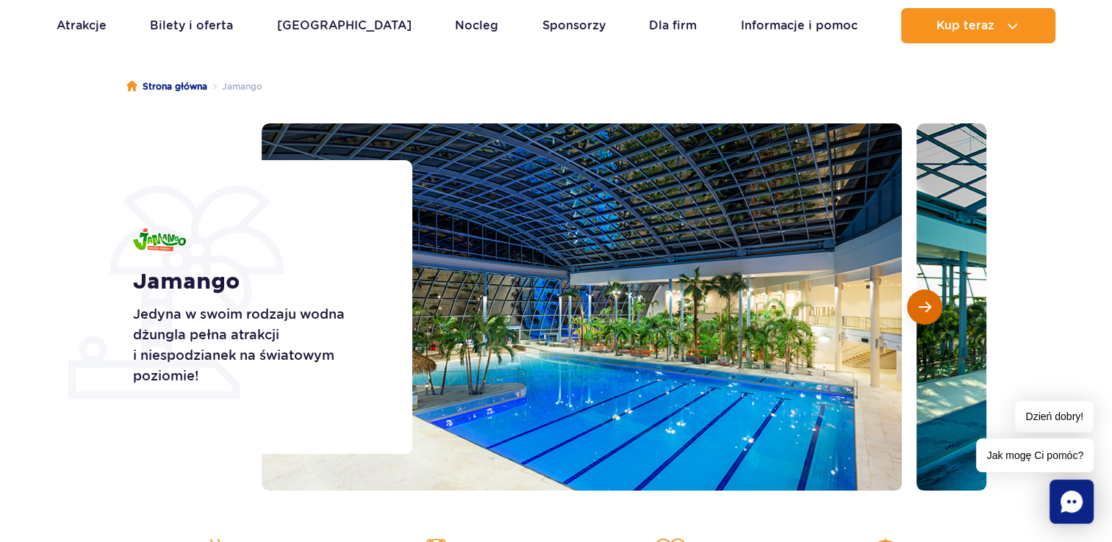
click at [919, 312] on span "Następny slajd" at bounding box center [924, 306] width 12 height 13
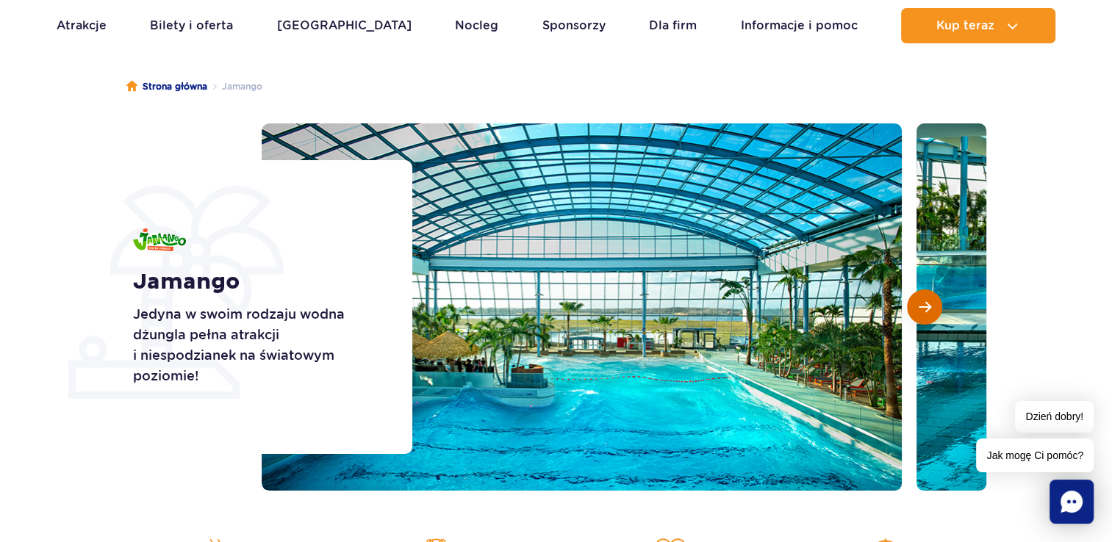
click at [919, 312] on span "Następny slajd" at bounding box center [924, 306] width 12 height 13
